Goal: Task Accomplishment & Management: Use online tool/utility

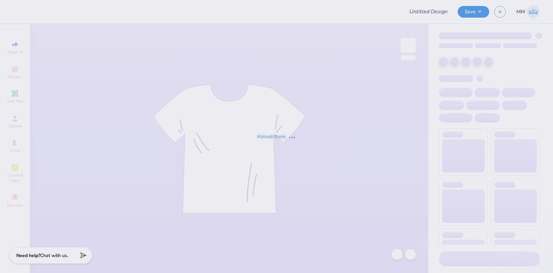
type input "FPS238862"
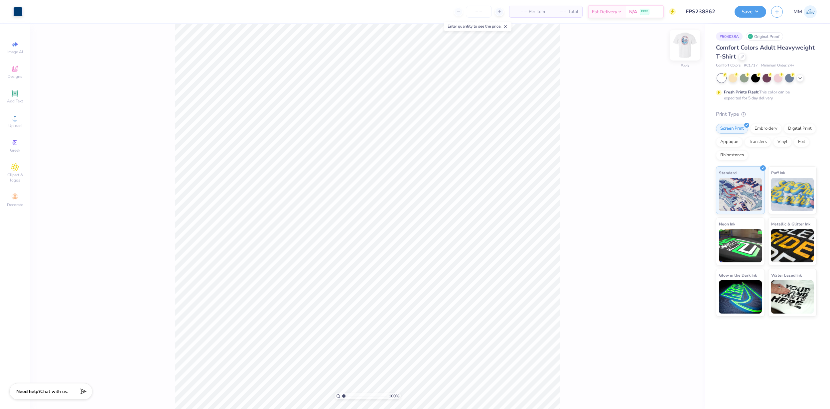
click at [553, 44] on img at bounding box center [684, 45] width 27 height 27
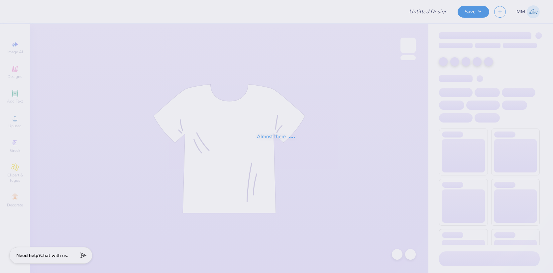
type input "FPS238874"
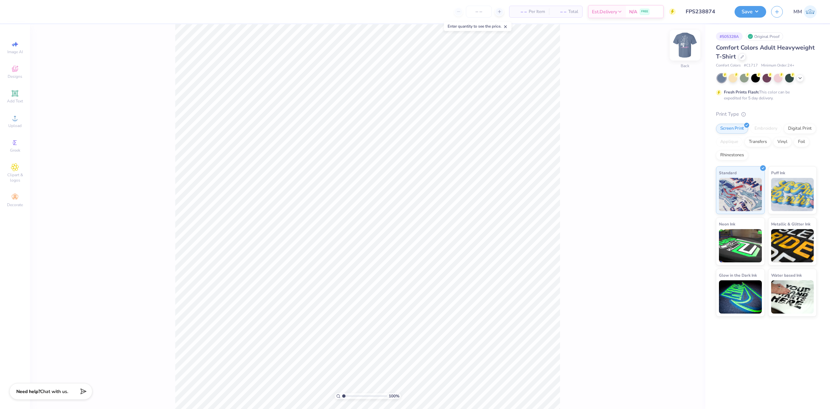
click at [553, 42] on img at bounding box center [684, 45] width 27 height 27
click at [42, 11] on div at bounding box center [41, 10] width 9 height 9
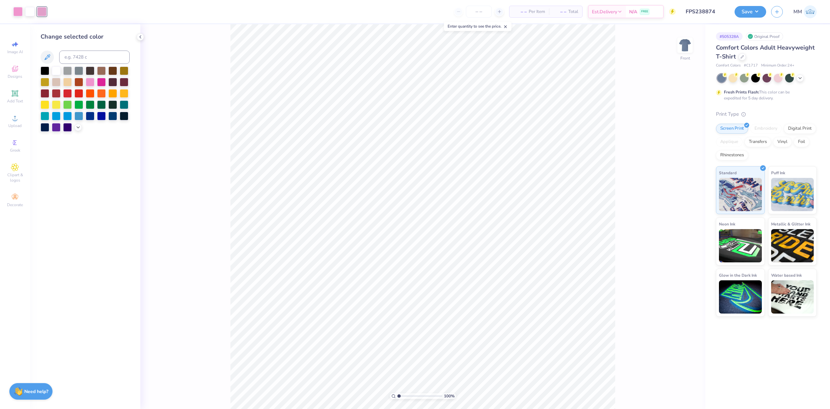
click at [73, 132] on div "Change selected color" at bounding box center [85, 216] width 110 height 385
click at [76, 130] on div at bounding box center [77, 126] width 7 height 7
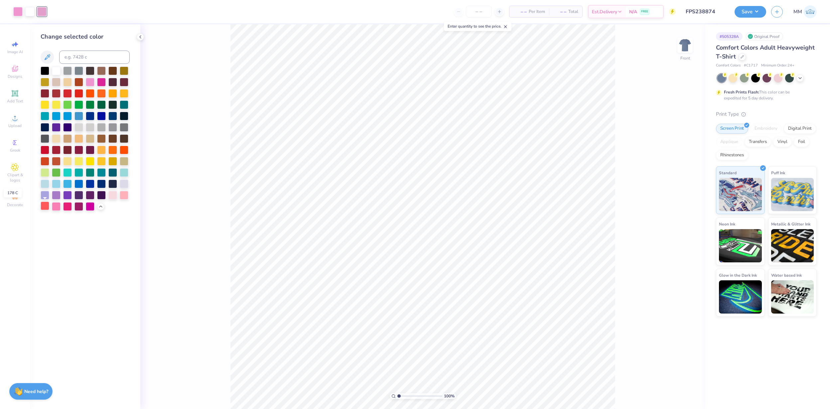
click at [43, 207] on div at bounding box center [45, 205] width 9 height 9
click at [16, 11] on div at bounding box center [17, 10] width 9 height 9
click at [45, 206] on div at bounding box center [45, 205] width 9 height 9
click at [56, 208] on div at bounding box center [56, 205] width 9 height 9
click at [553, 13] on button "Save" at bounding box center [750, 11] width 32 height 12
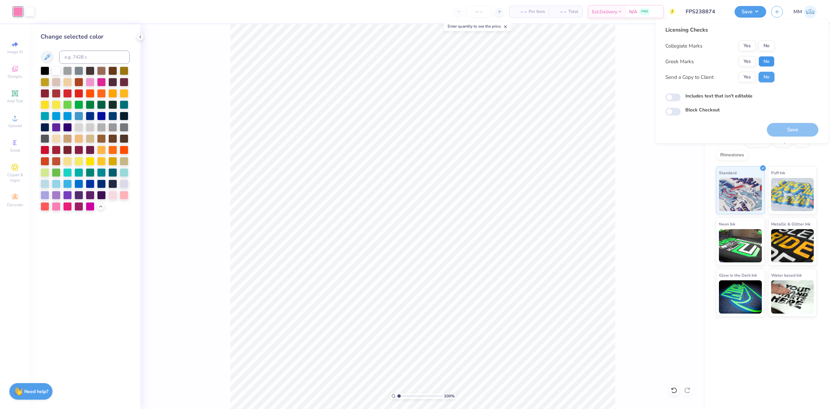
click at [553, 60] on button "No" at bounding box center [766, 61] width 16 height 11
click at [553, 48] on button "No" at bounding box center [766, 46] width 16 height 11
click at [553, 129] on button "Save" at bounding box center [792, 130] width 52 height 14
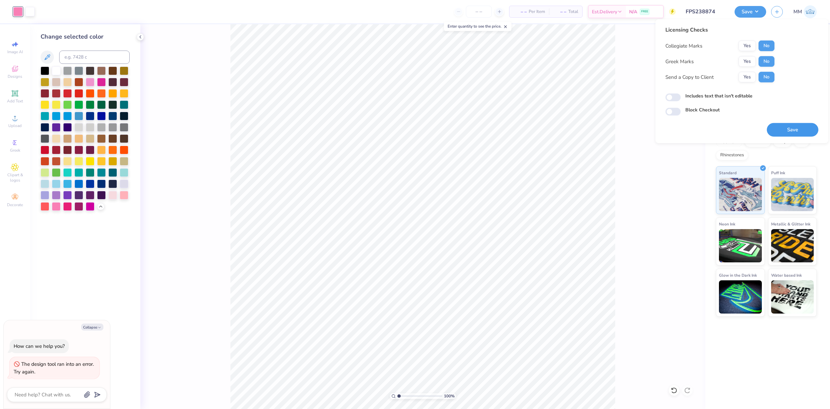
click at [553, 128] on button "Save" at bounding box center [792, 130] width 52 height 14
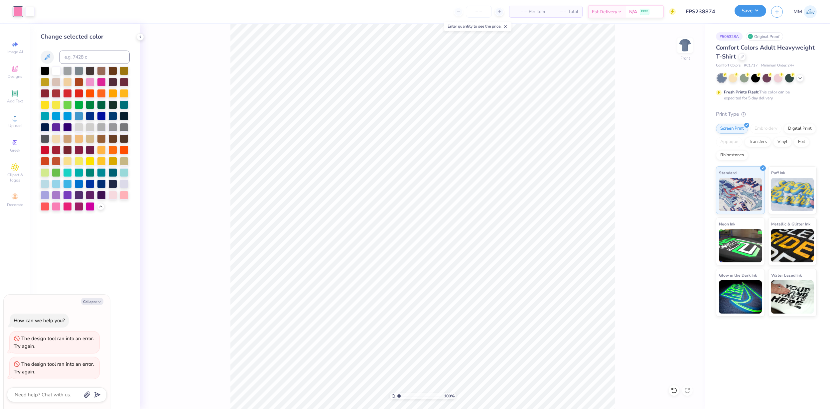
click at [553, 15] on button "Save" at bounding box center [750, 11] width 32 height 12
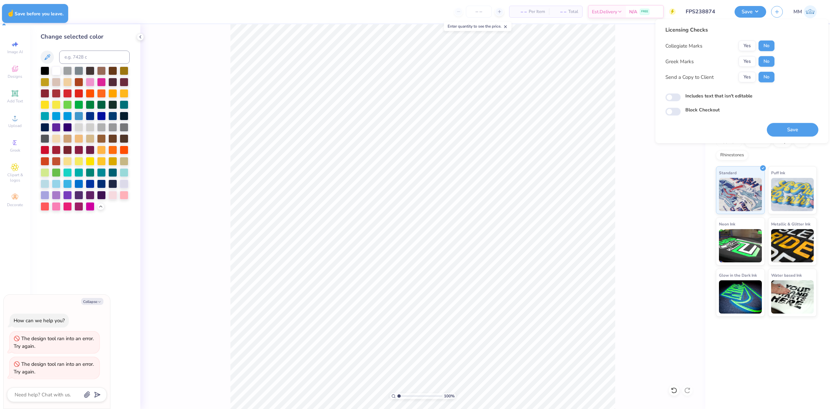
type textarea "x"
